Goal: Obtain resource: Download file/media

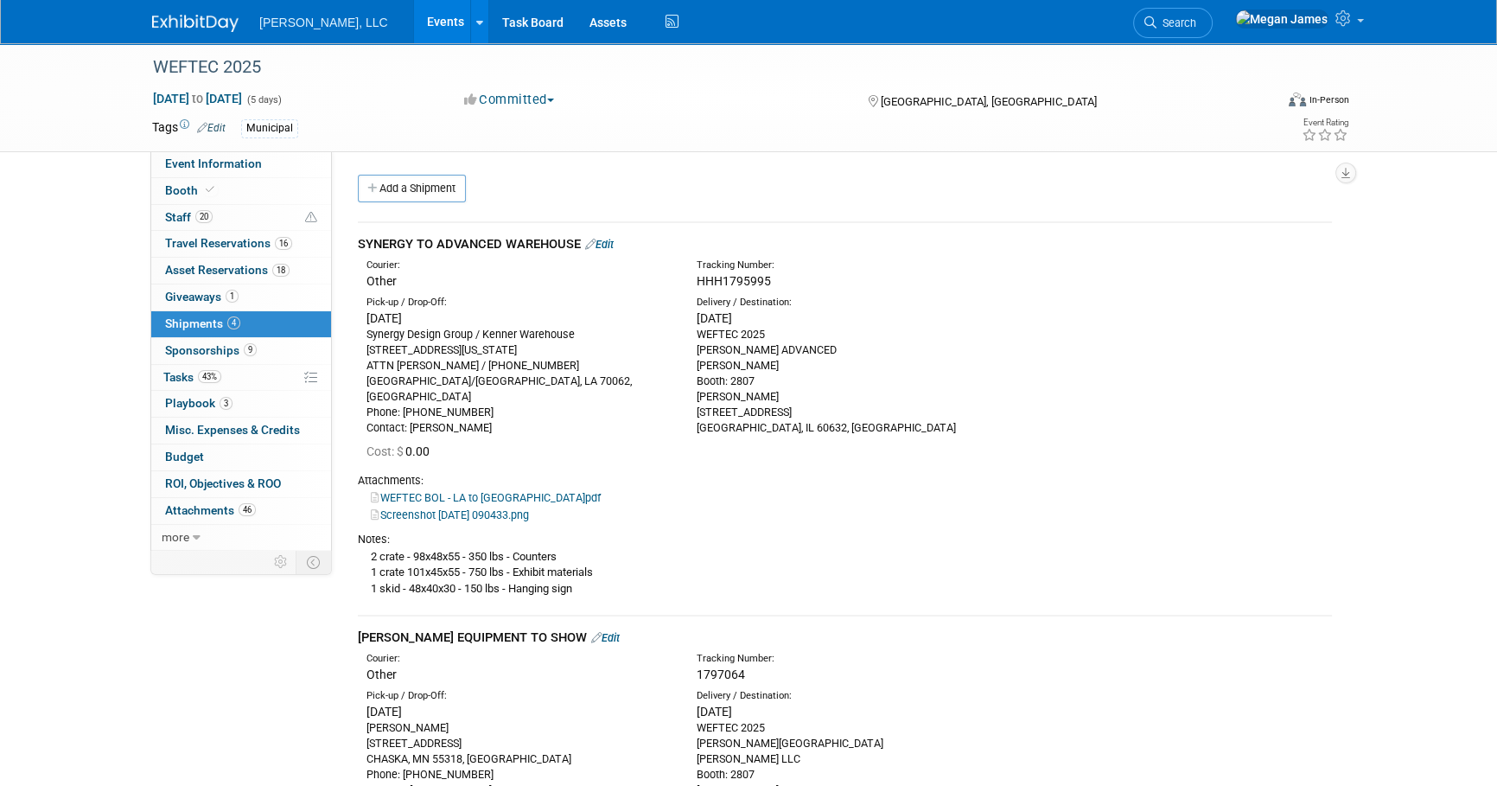
drag, startPoint x: 274, startPoint y: 159, endPoint x: 596, endPoint y: 138, distance: 323.0
click at [274, 159] on link "Event Information" at bounding box center [241, 164] width 180 height 26
select select "Municipal"
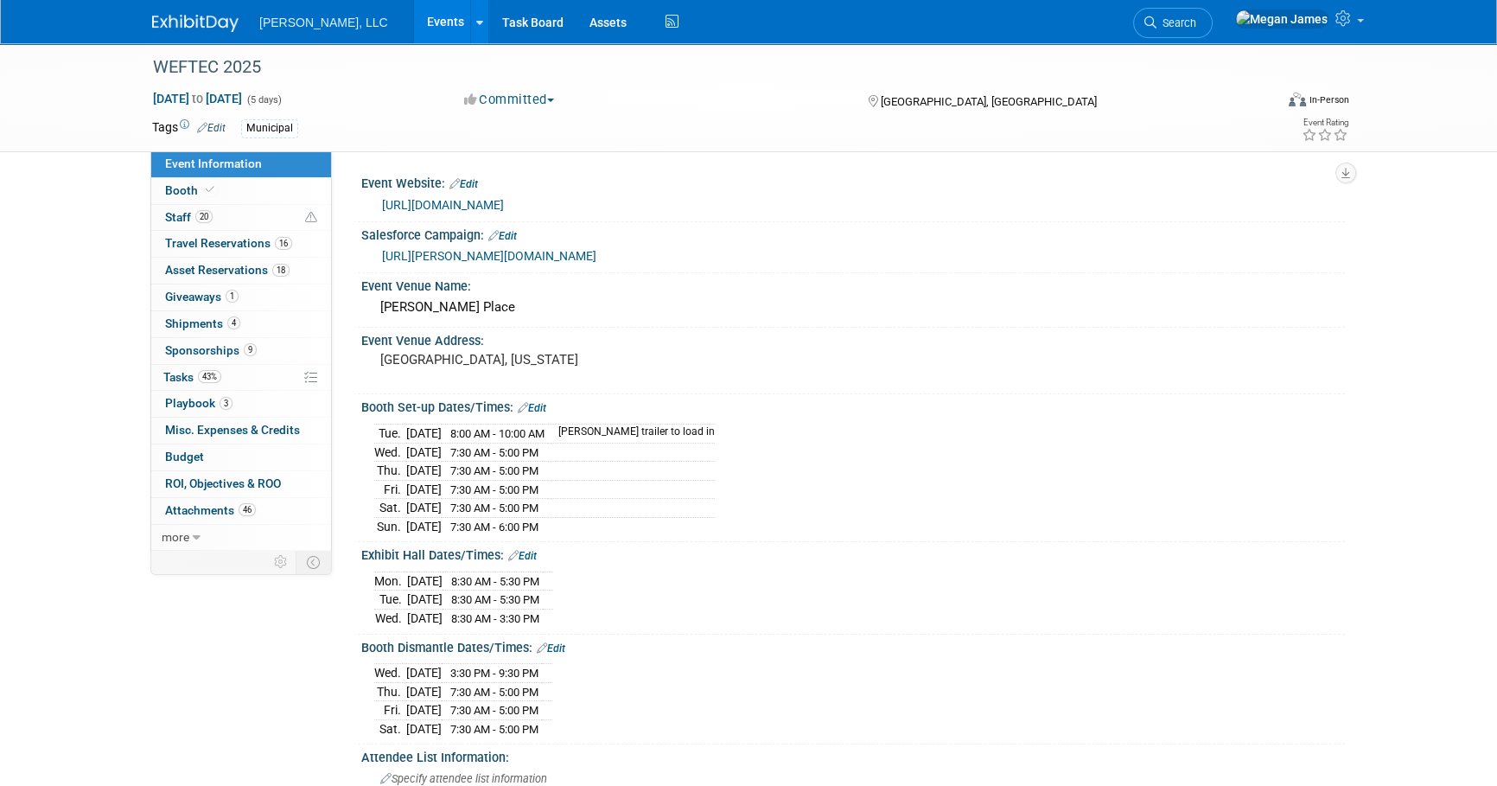
click at [414, 21] on link "Events" at bounding box center [445, 21] width 63 height 43
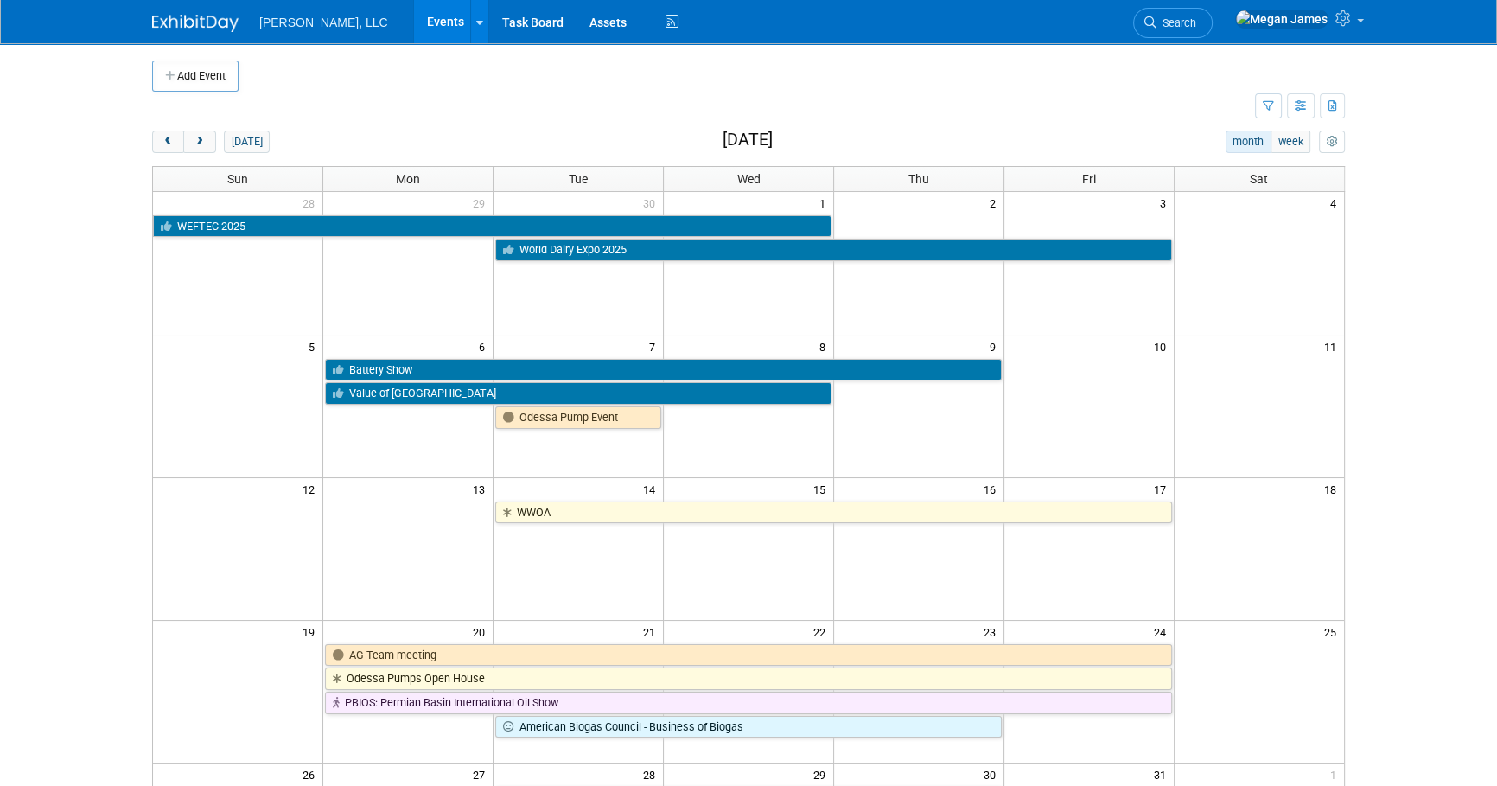
click at [1422, 289] on body "[PERSON_NAME], LLC Events Add Event Bulk Upload Events Shareable Event Boards R…" at bounding box center [748, 393] width 1497 height 786
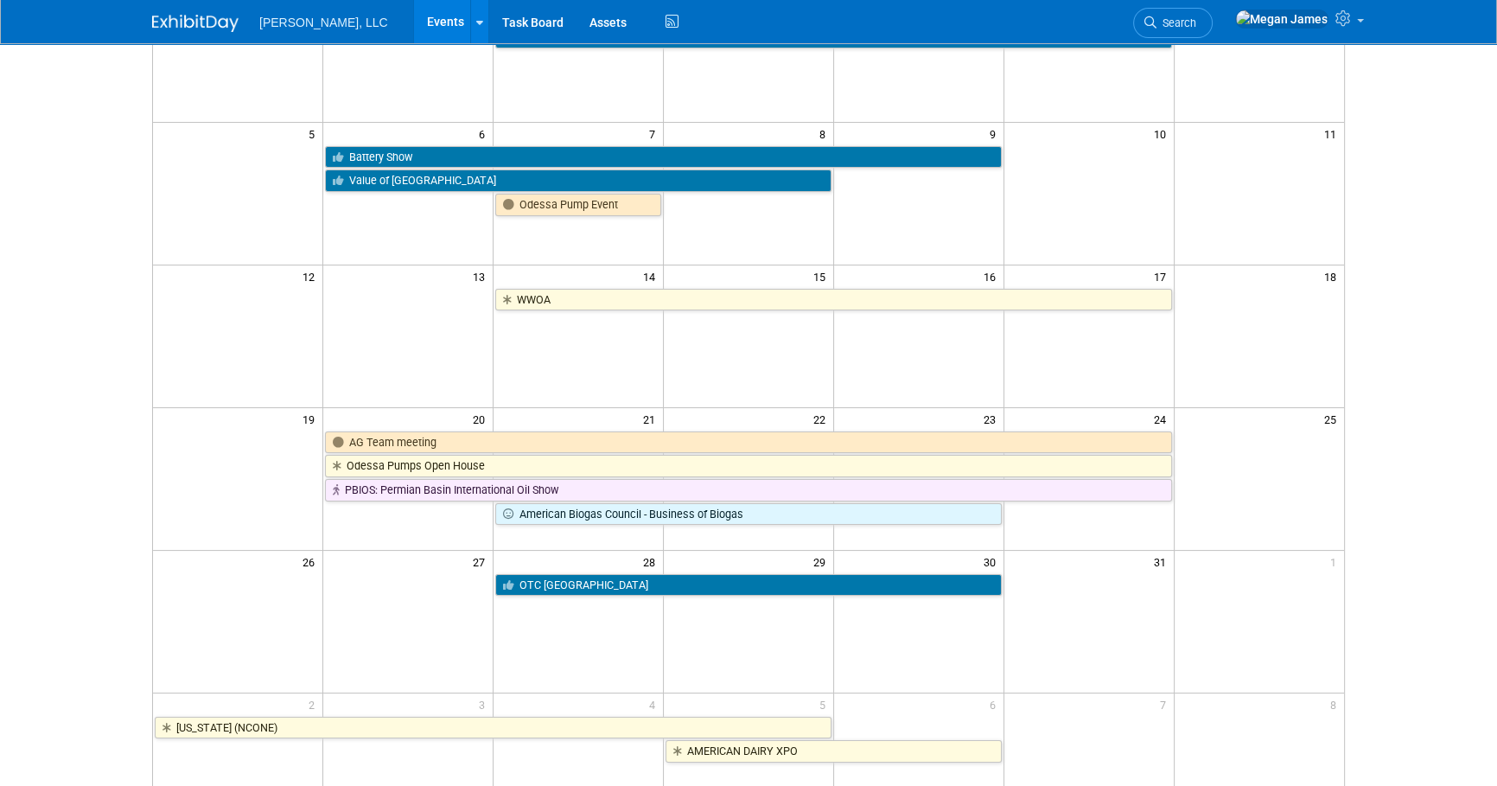
scroll to position [235, 0]
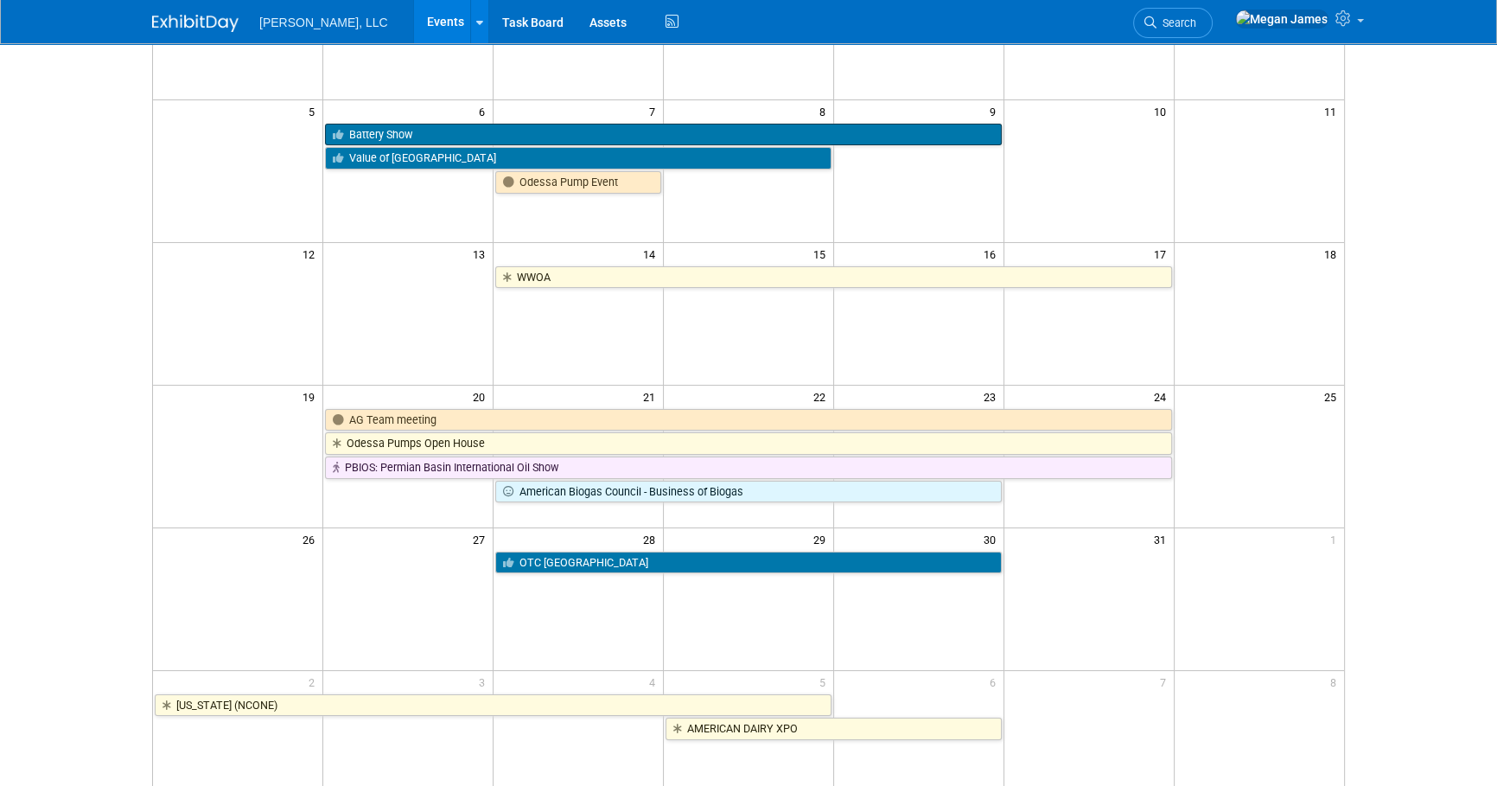
click at [474, 125] on link "Battery Show" at bounding box center [663, 135] width 676 height 22
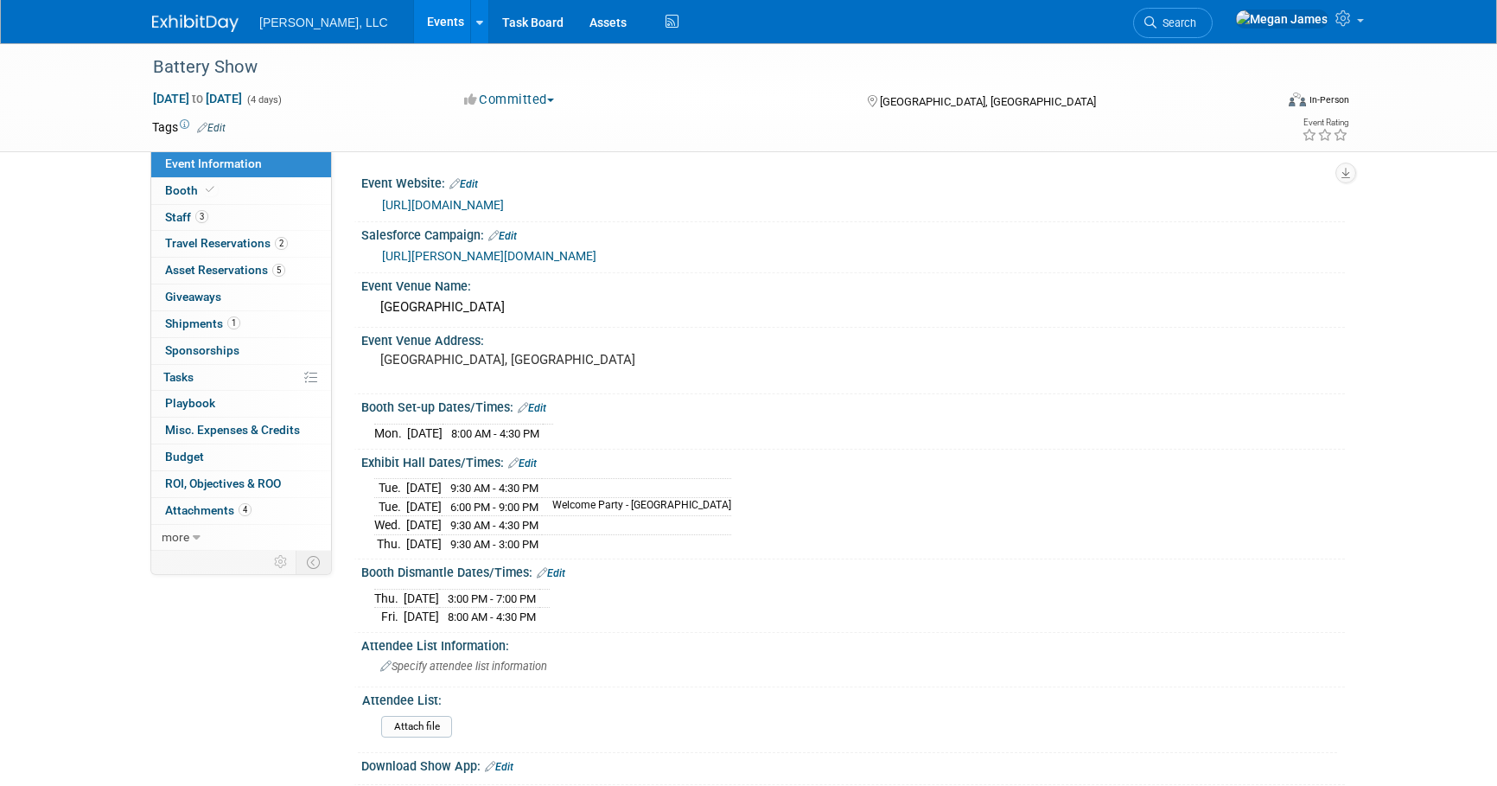
select select "Industrial"
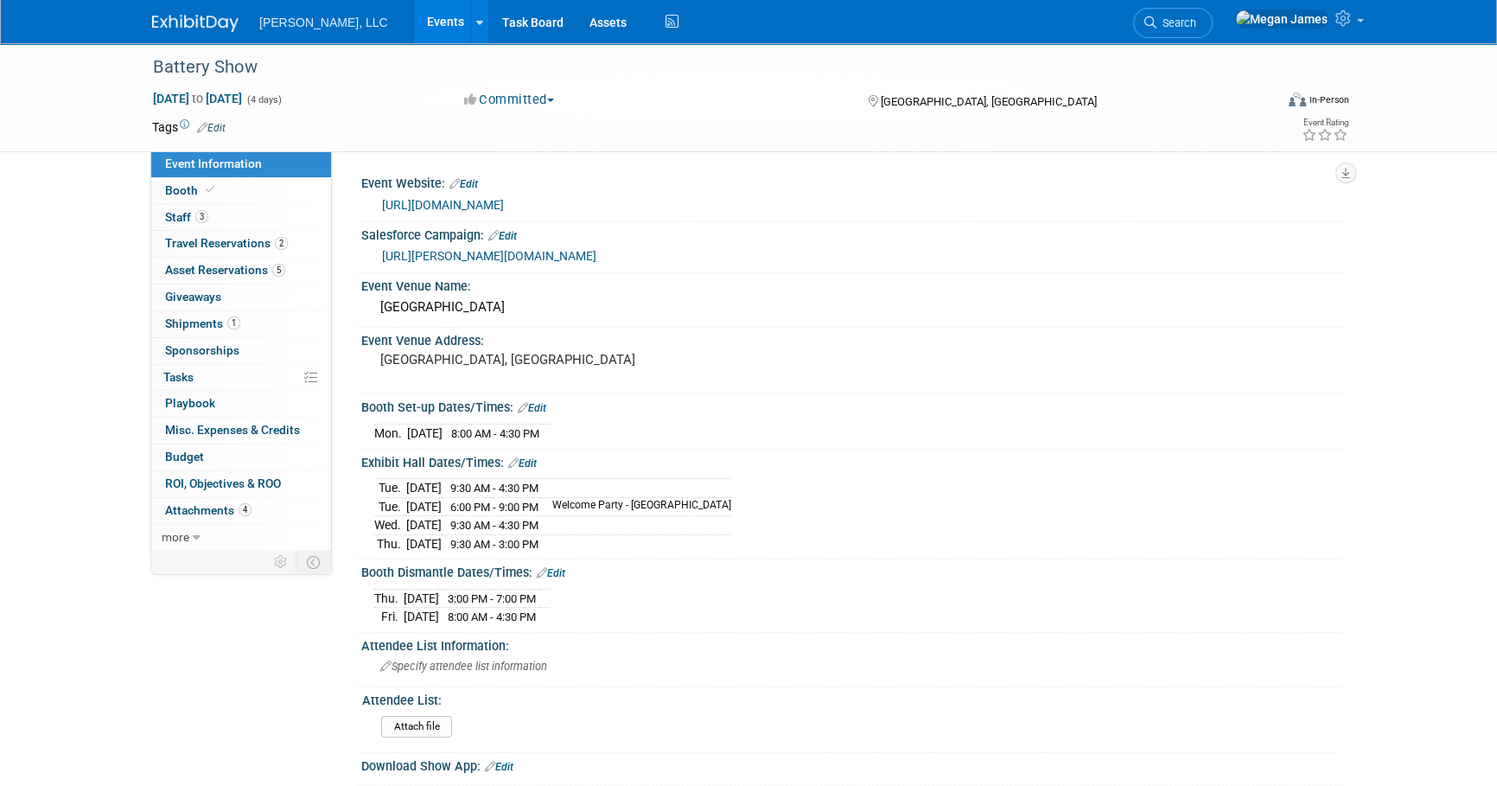
drag, startPoint x: 445, startPoint y: 211, endPoint x: 382, endPoint y: 215, distance: 63.2
click at [382, 215] on div "https://www.thebatteryshow.com/" at bounding box center [852, 204] width 983 height 26
drag, startPoint x: 864, startPoint y: 255, endPoint x: 381, endPoint y: 258, distance: 483.1
click at [382, 258] on div "https://boerger.lightning.force.com/lightning/r/Campaign/701Jw00000eMvQkIAK/view" at bounding box center [857, 256] width 950 height 20
copy link "https://boerger.lightning.force.com/lightning/r/Campaign/701Jw00000eMvQkIAK/view"
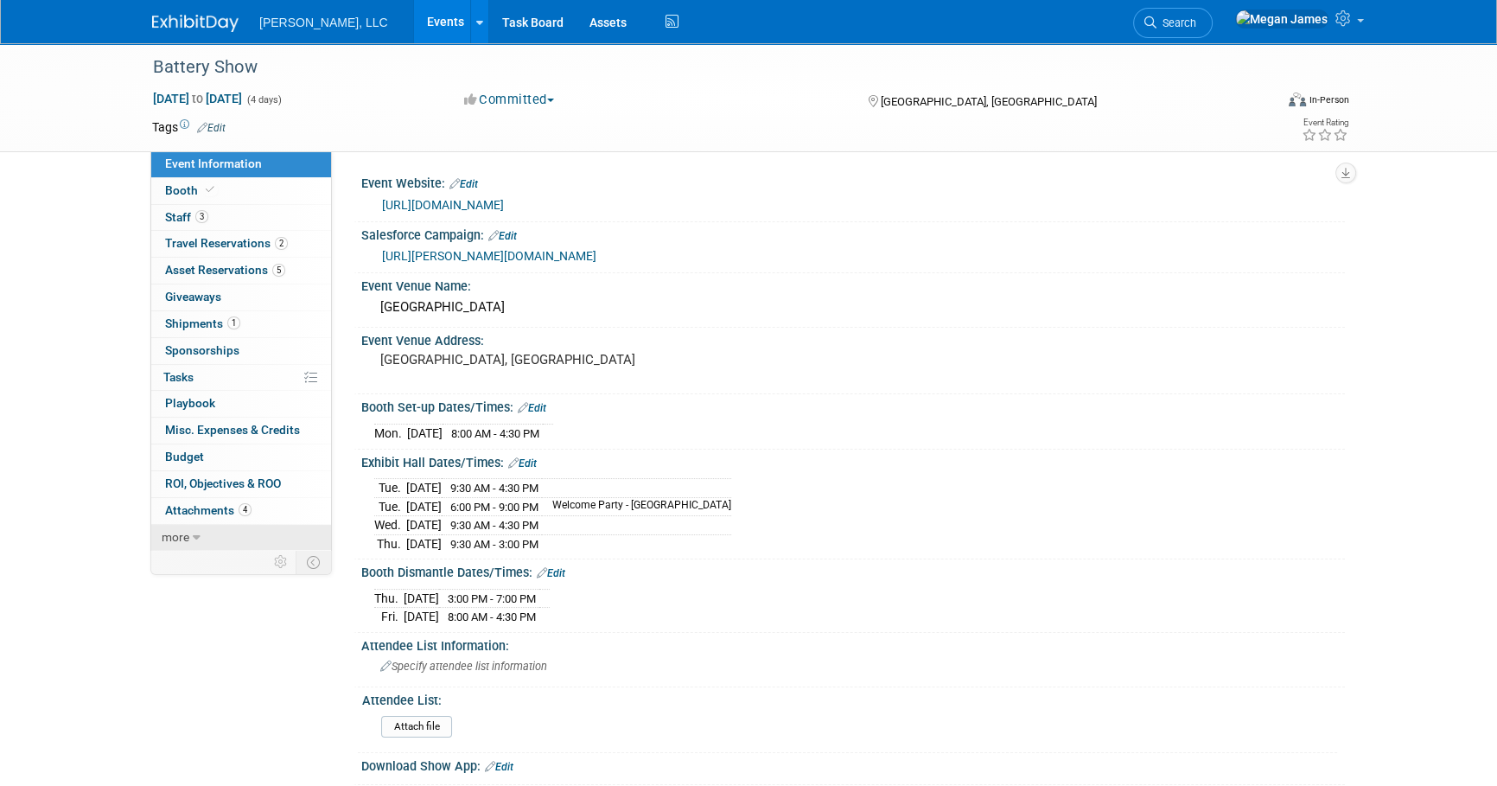
click at [228, 535] on link "more" at bounding box center [241, 538] width 180 height 26
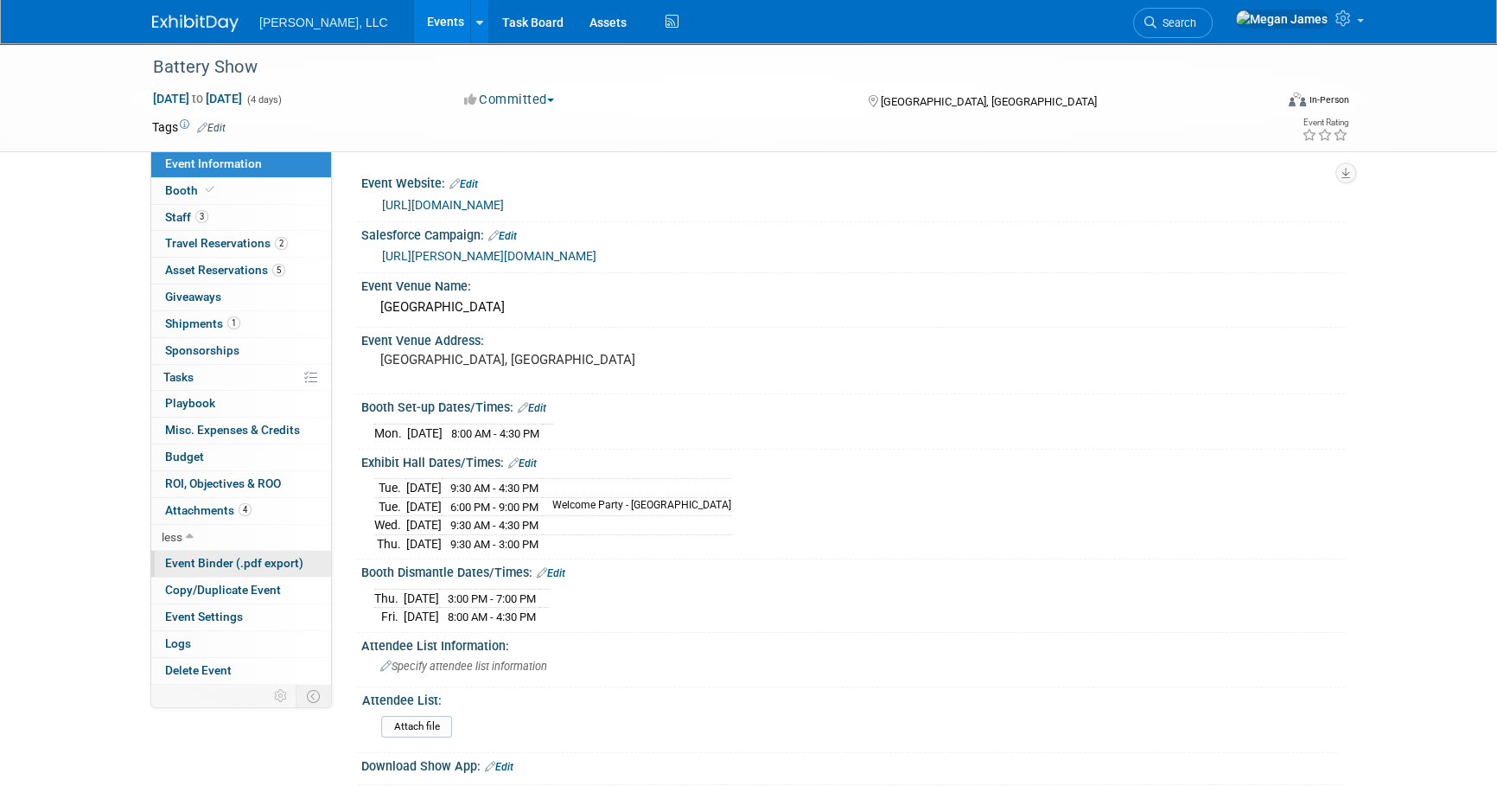
click at [236, 556] on span "Event Binder (.pdf export)" at bounding box center [234, 563] width 138 height 14
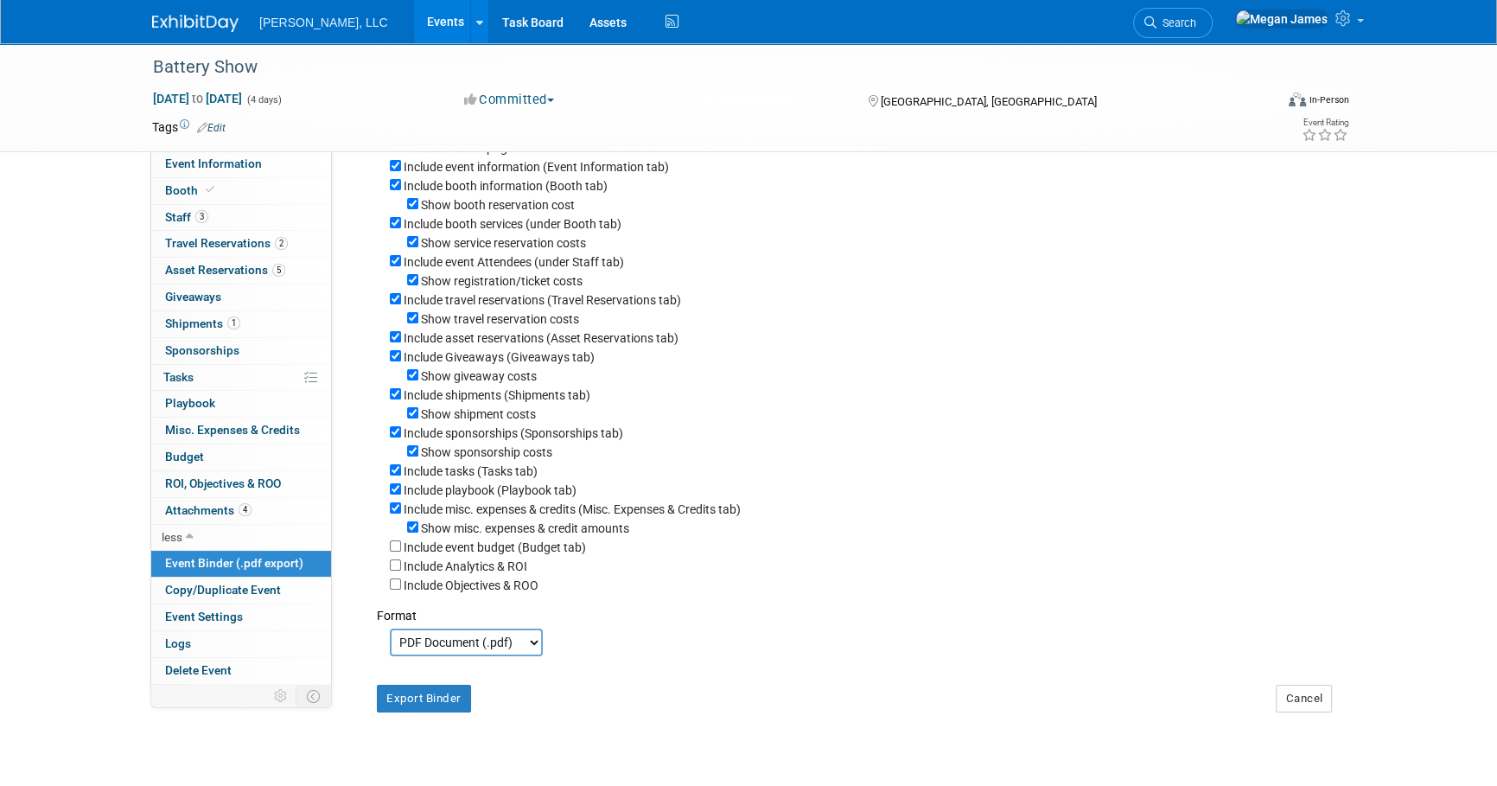
scroll to position [156, 0]
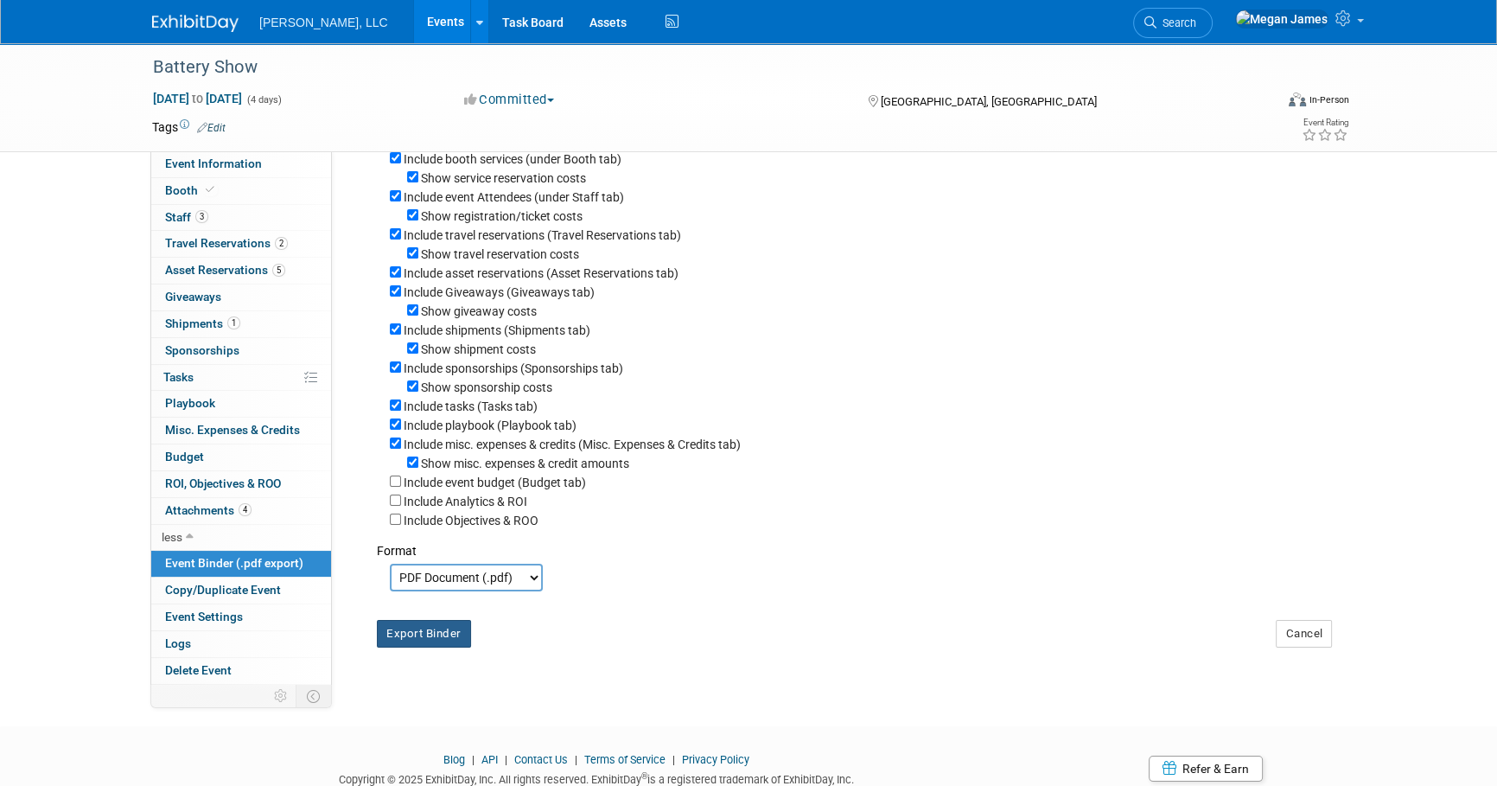
click at [449, 647] on button "Export Binder" at bounding box center [424, 634] width 94 height 28
click at [414, 17] on link "Events" at bounding box center [445, 21] width 63 height 43
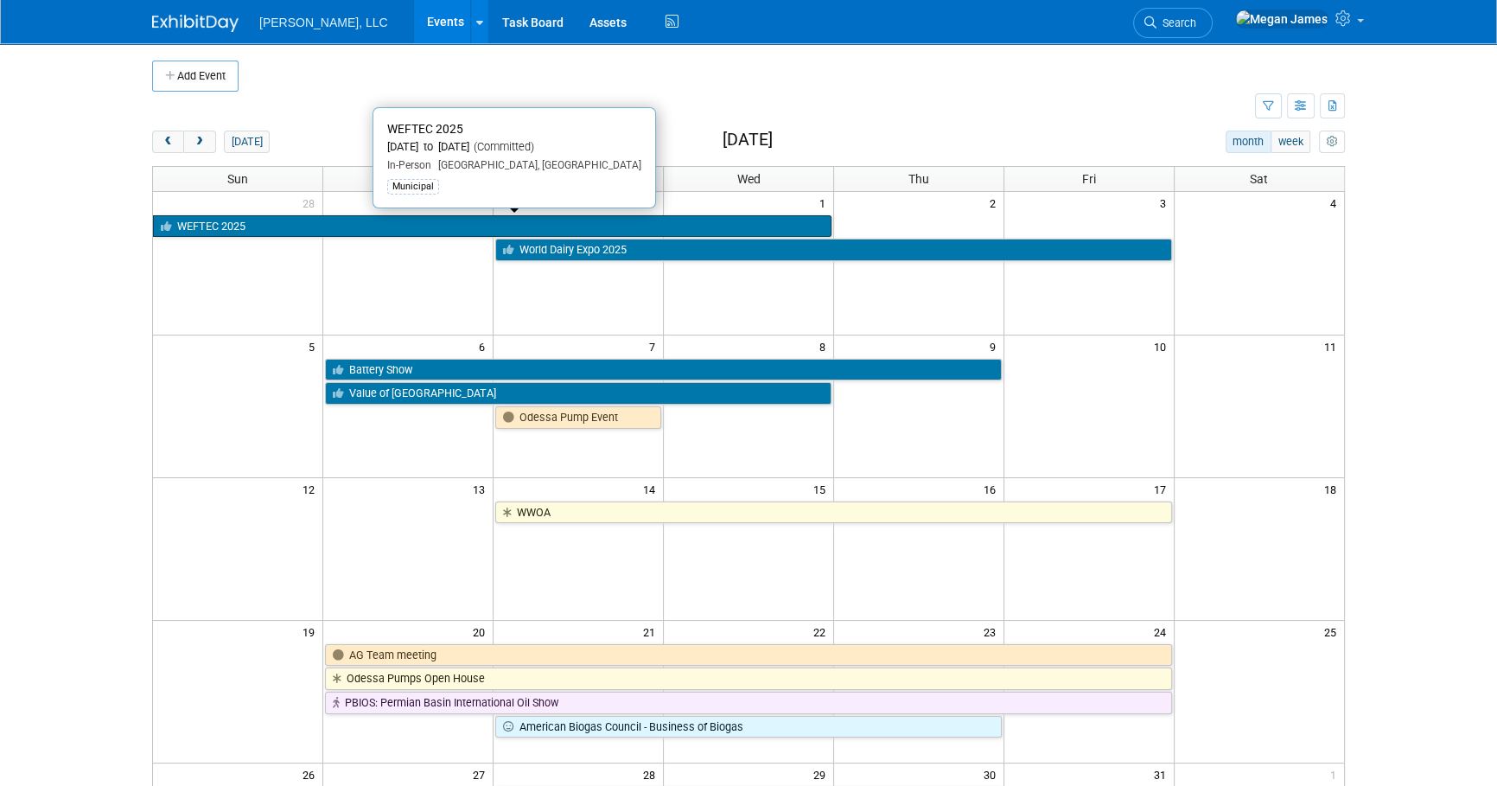
click at [290, 232] on link "WEFTEC 2025" at bounding box center [492, 226] width 678 height 22
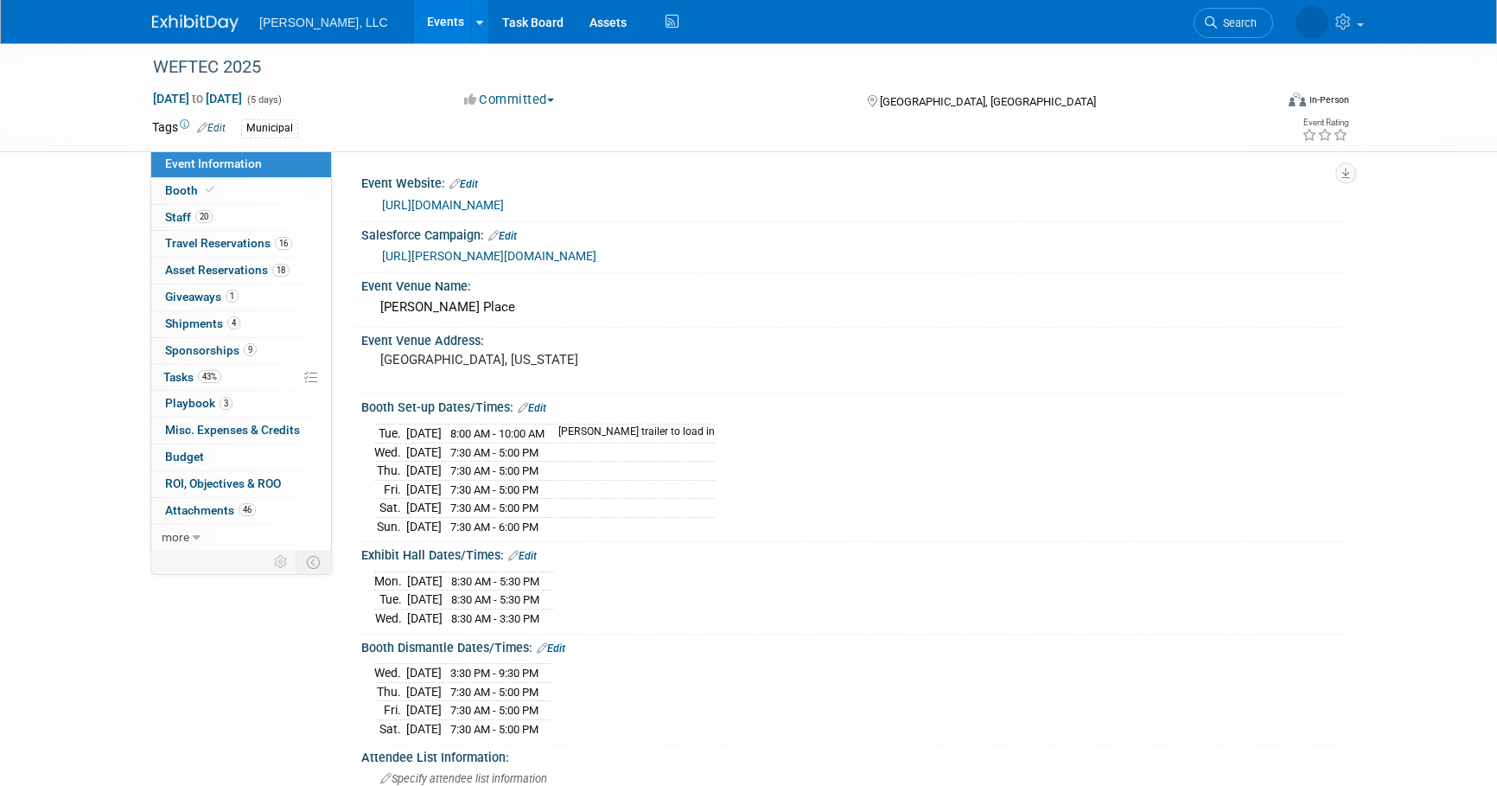
select select "Municipal"
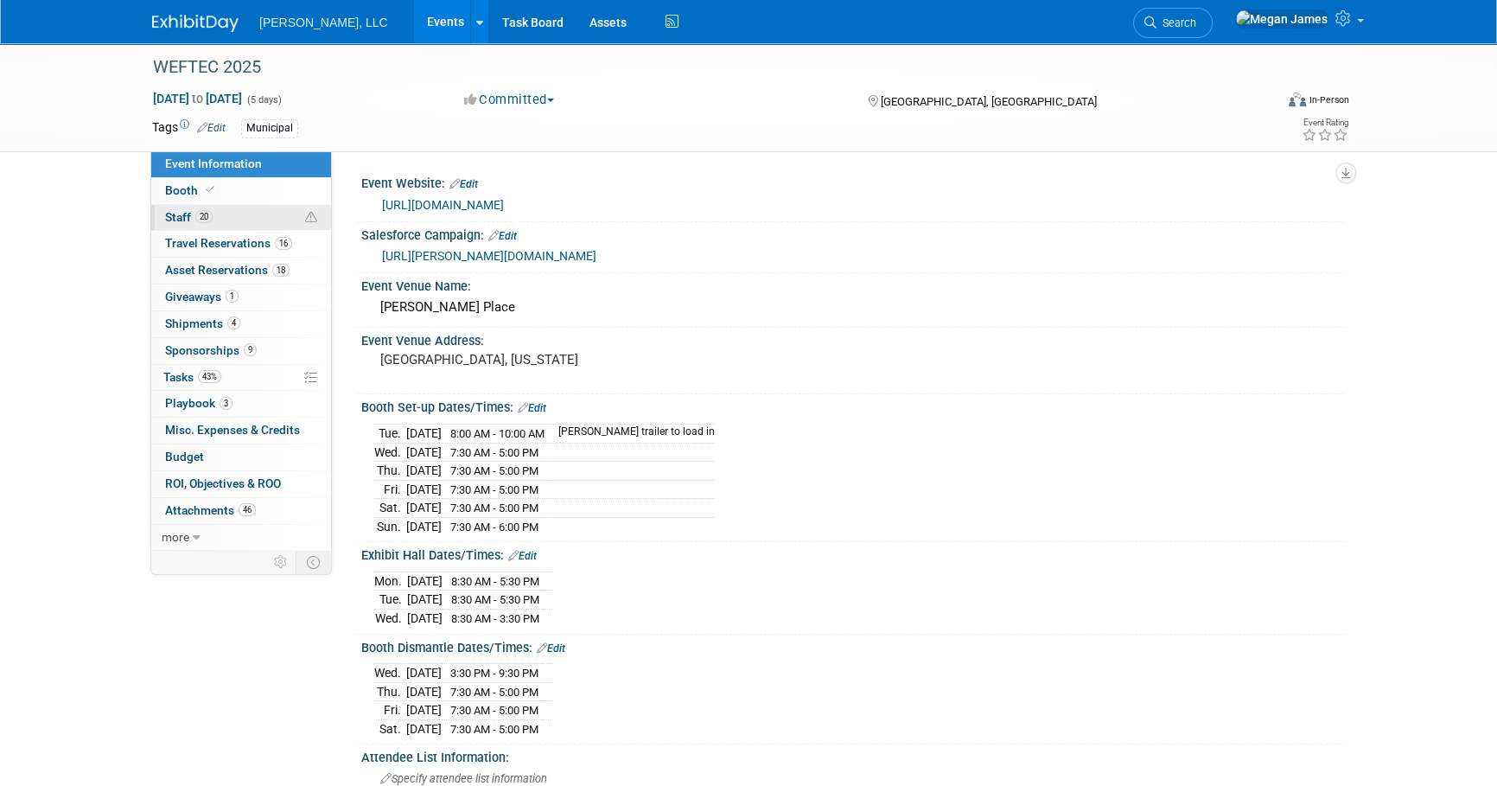
click at [232, 211] on link "20 Staff 20" at bounding box center [241, 218] width 180 height 26
